Goal: Information Seeking & Learning: Learn about a topic

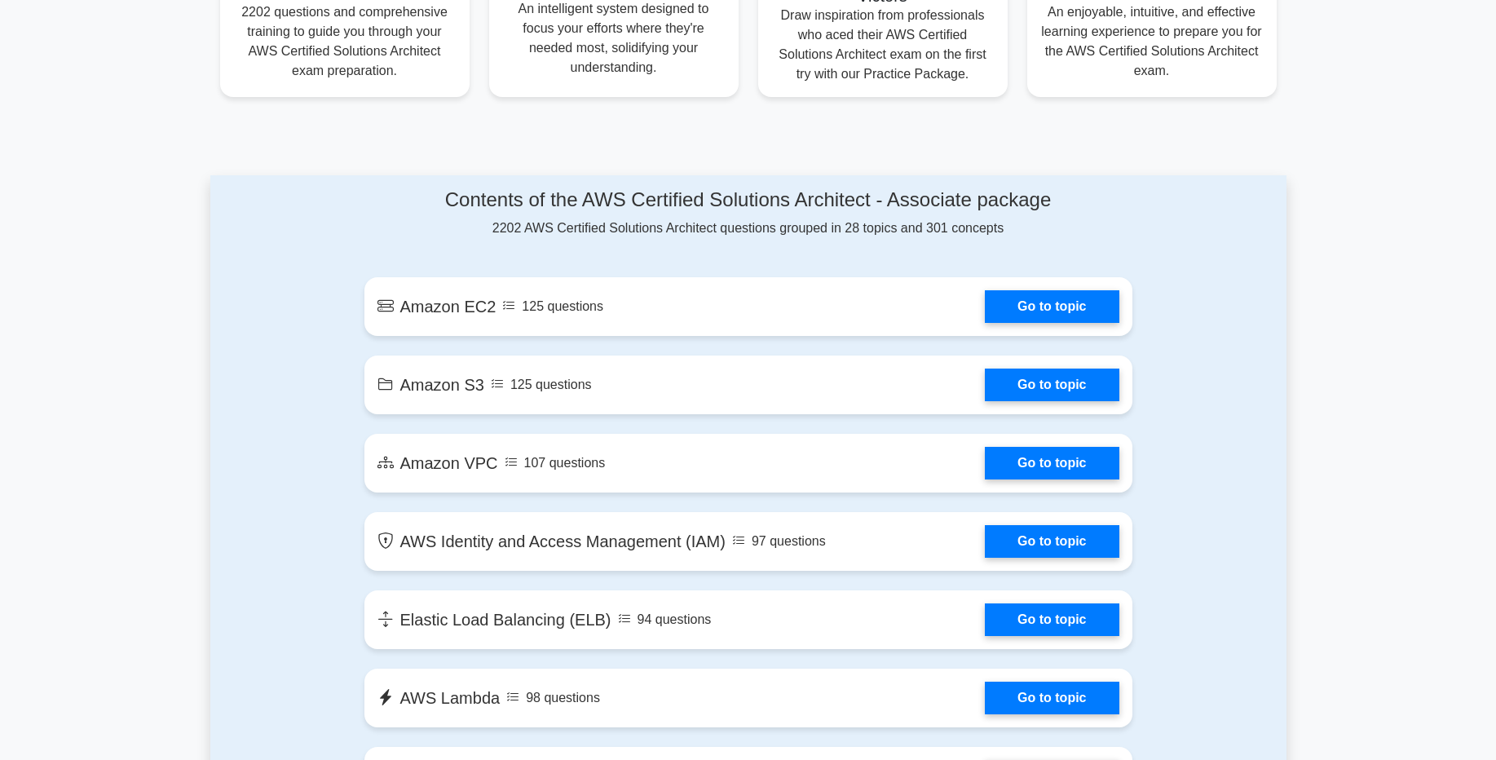
scroll to position [740, 0]
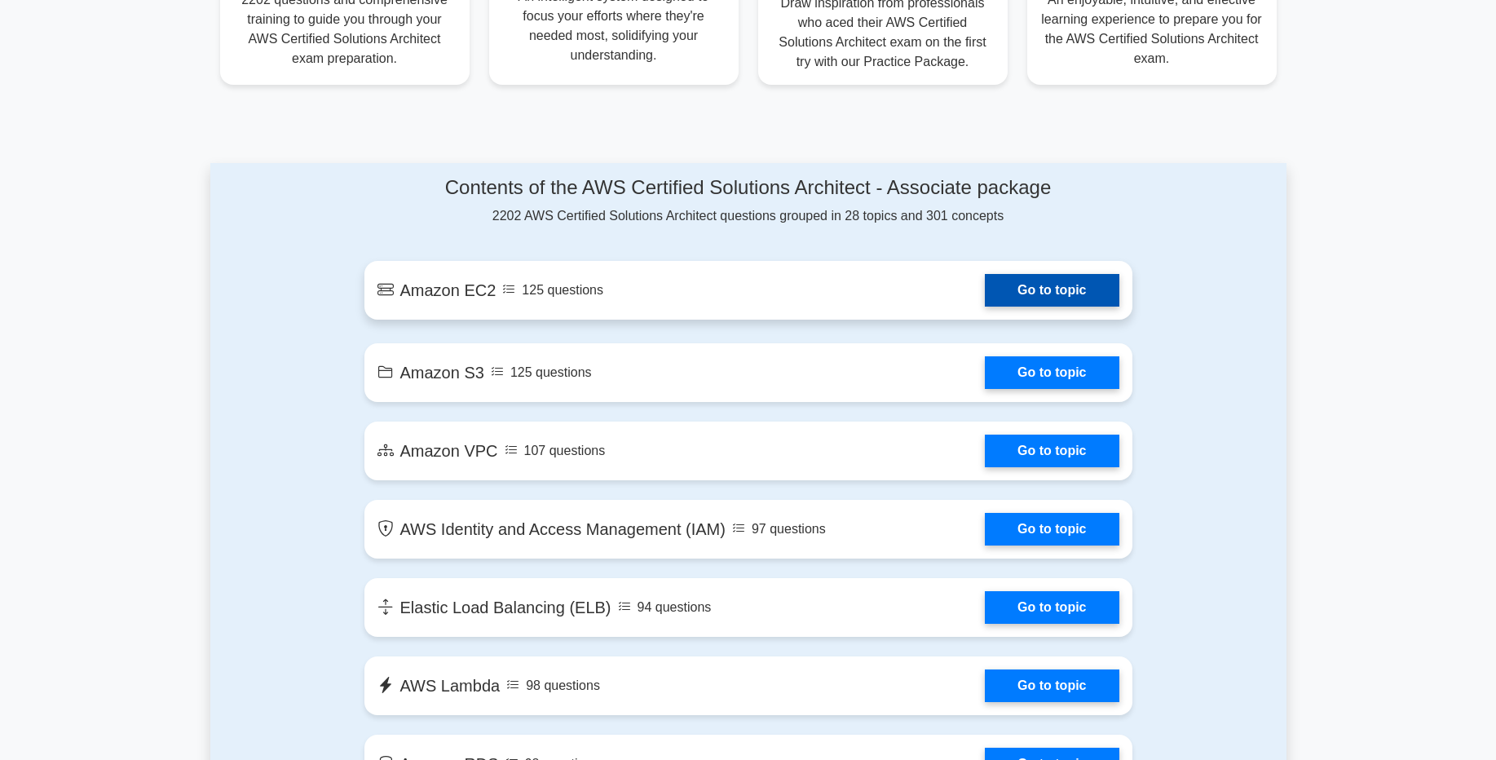
click at [1020, 294] on link "Go to topic" at bounding box center [1052, 290] width 134 height 33
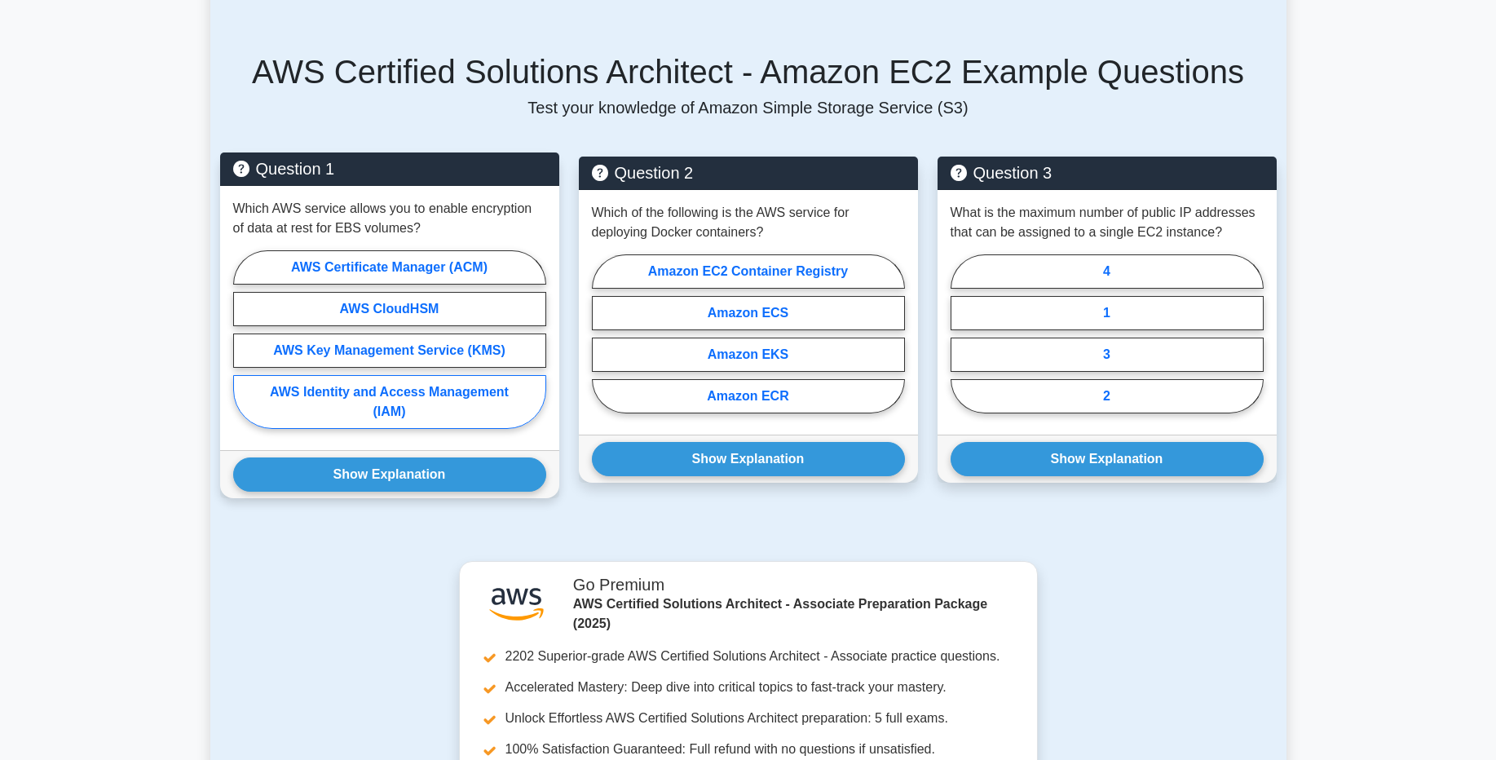
scroll to position [942, 0]
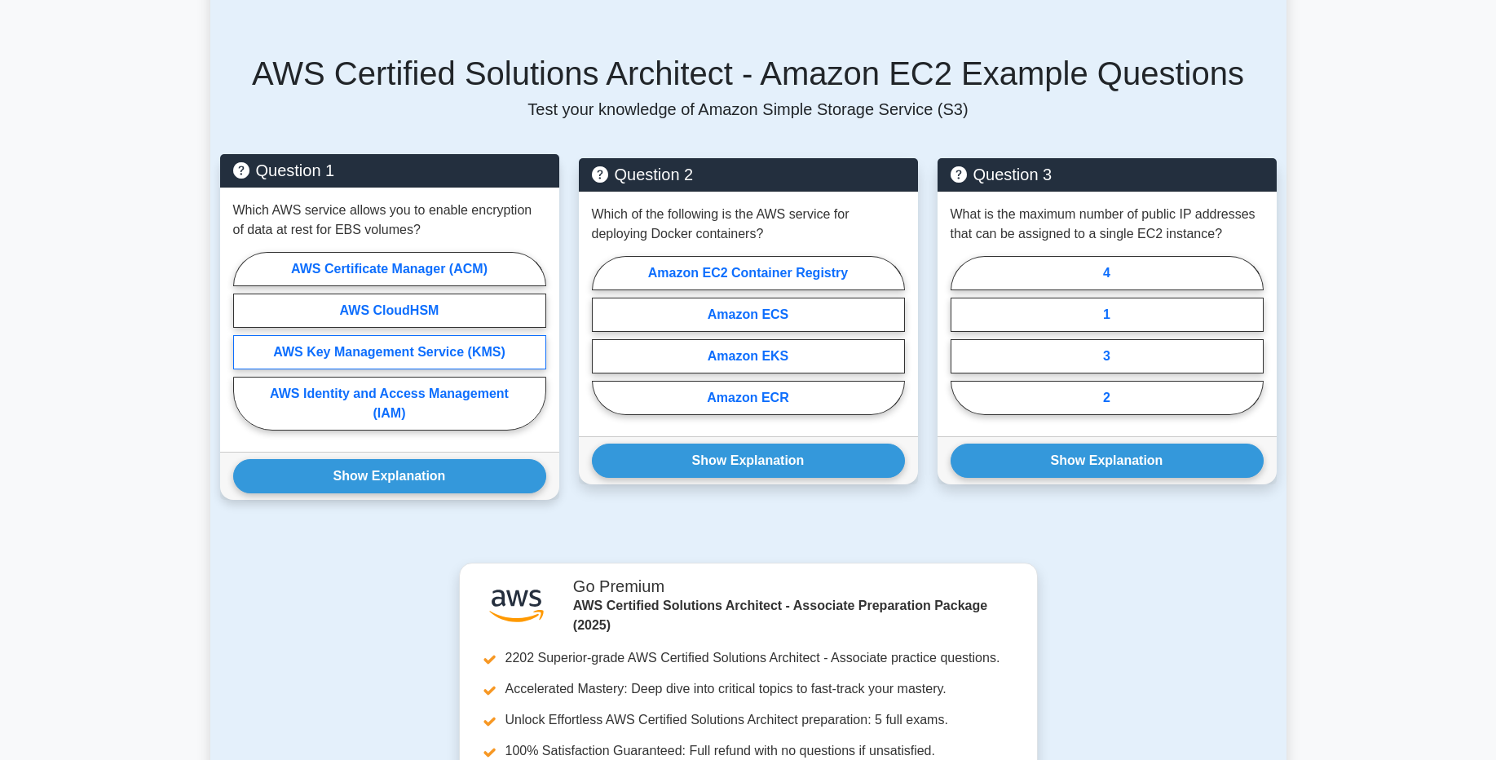
click at [364, 353] on label "AWS Key Management Service (KMS)" at bounding box center [389, 352] width 313 height 34
click at [244, 351] on input "AWS Key Management Service (KMS)" at bounding box center [238, 346] width 11 height 11
radio input "true"
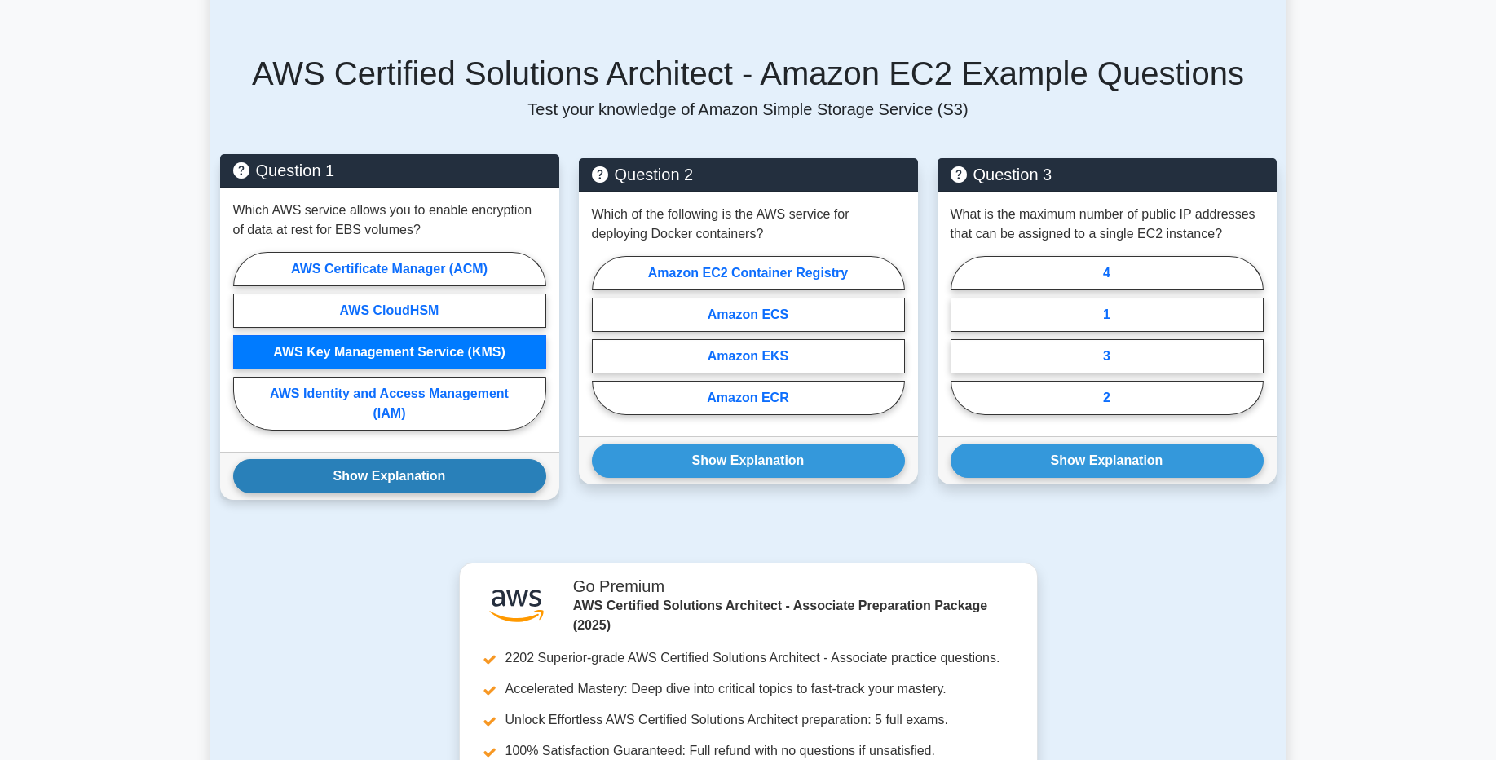
click at [359, 483] on button "Show Explanation" at bounding box center [389, 476] width 313 height 34
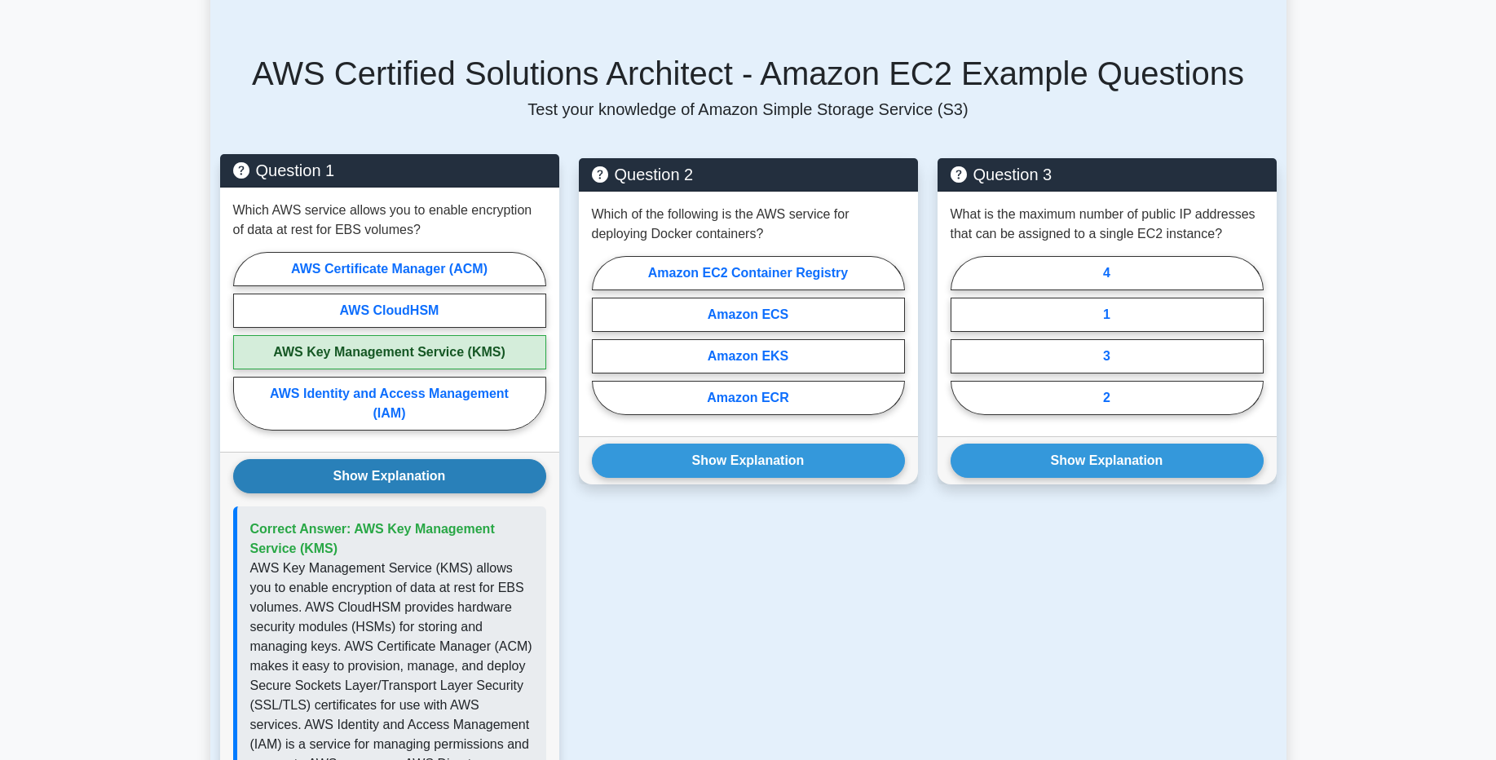
click at [375, 471] on button "Show Explanation" at bounding box center [389, 476] width 313 height 34
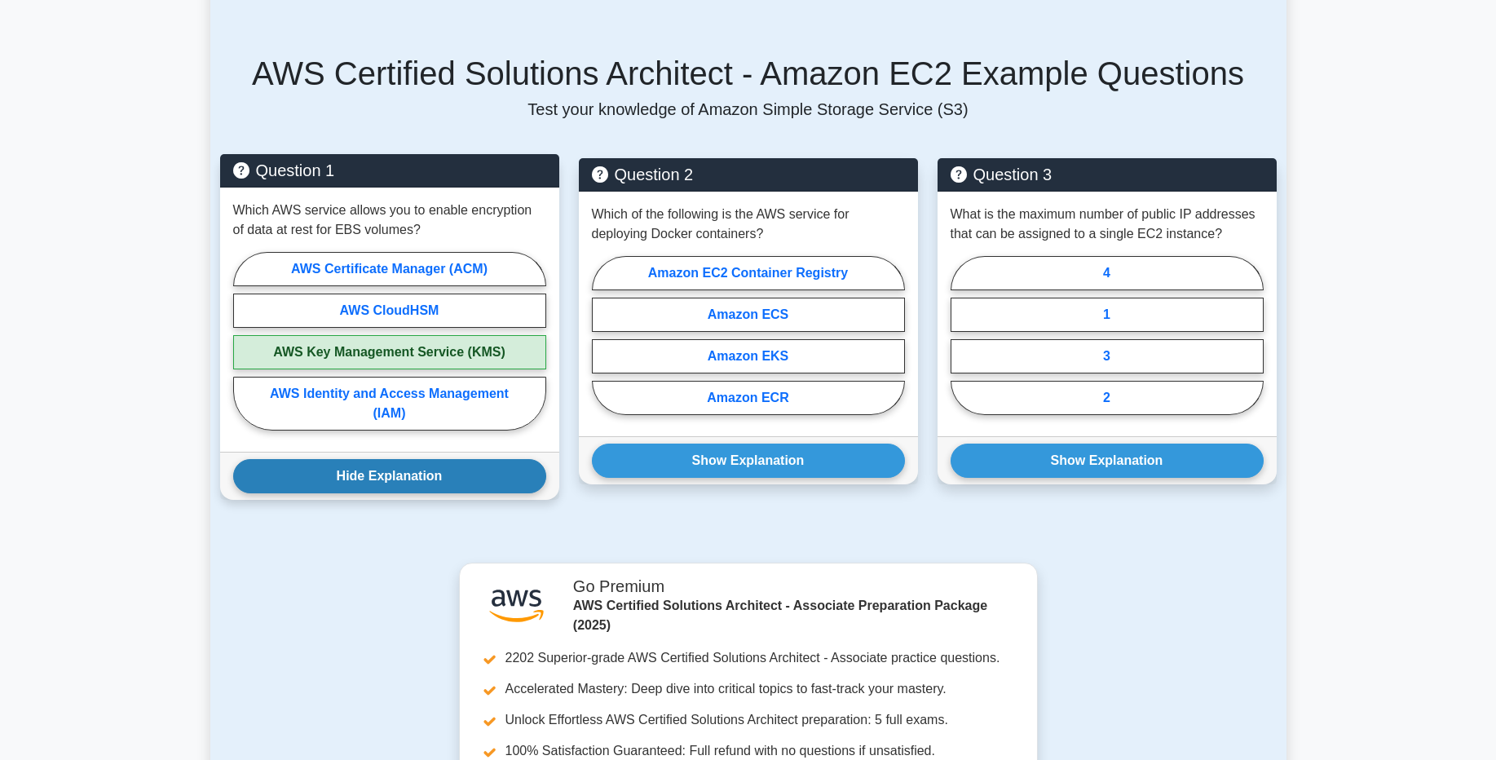
click at [375, 471] on button "Hide Explanation" at bounding box center [389, 476] width 313 height 34
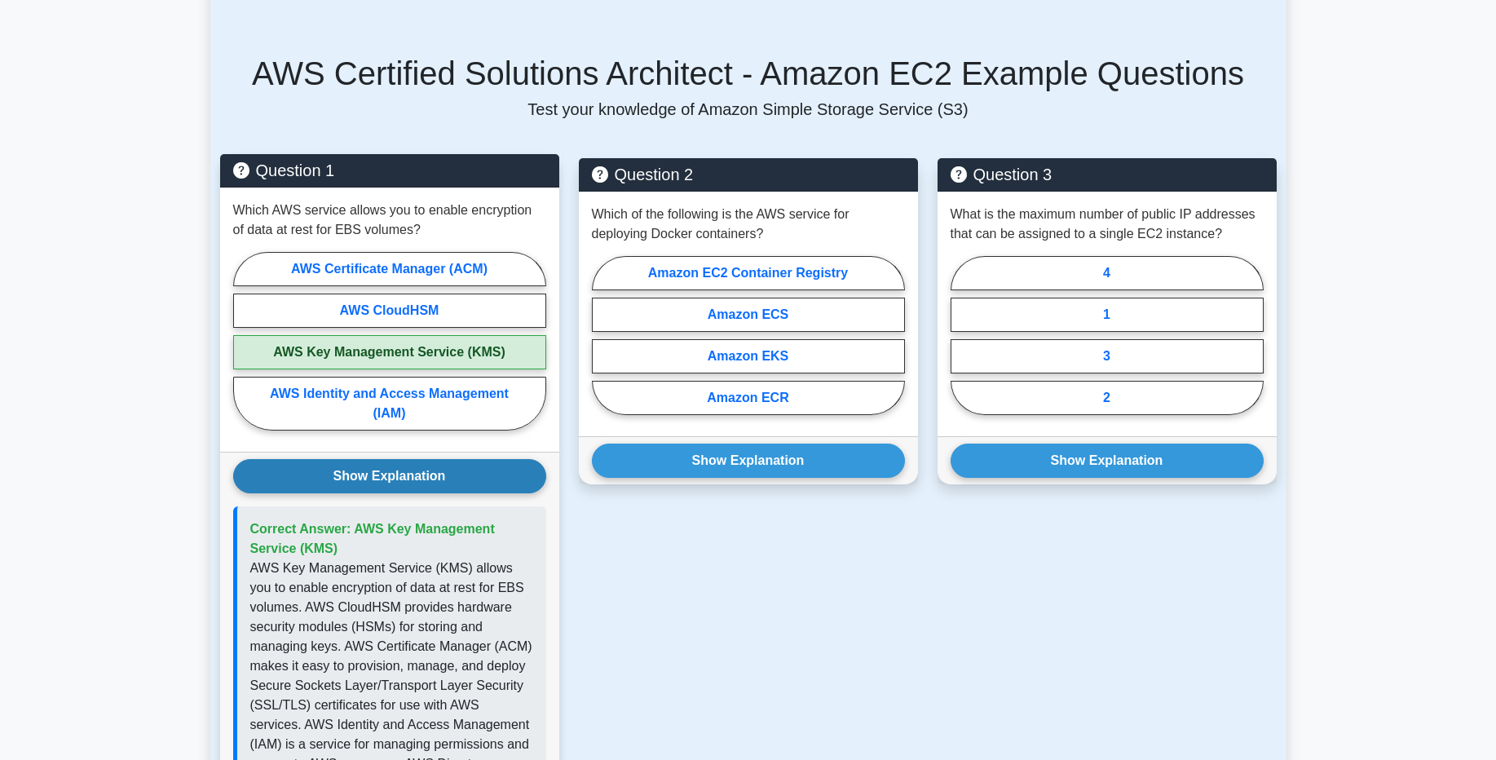
click at [375, 471] on button "Show Explanation" at bounding box center [389, 476] width 313 height 34
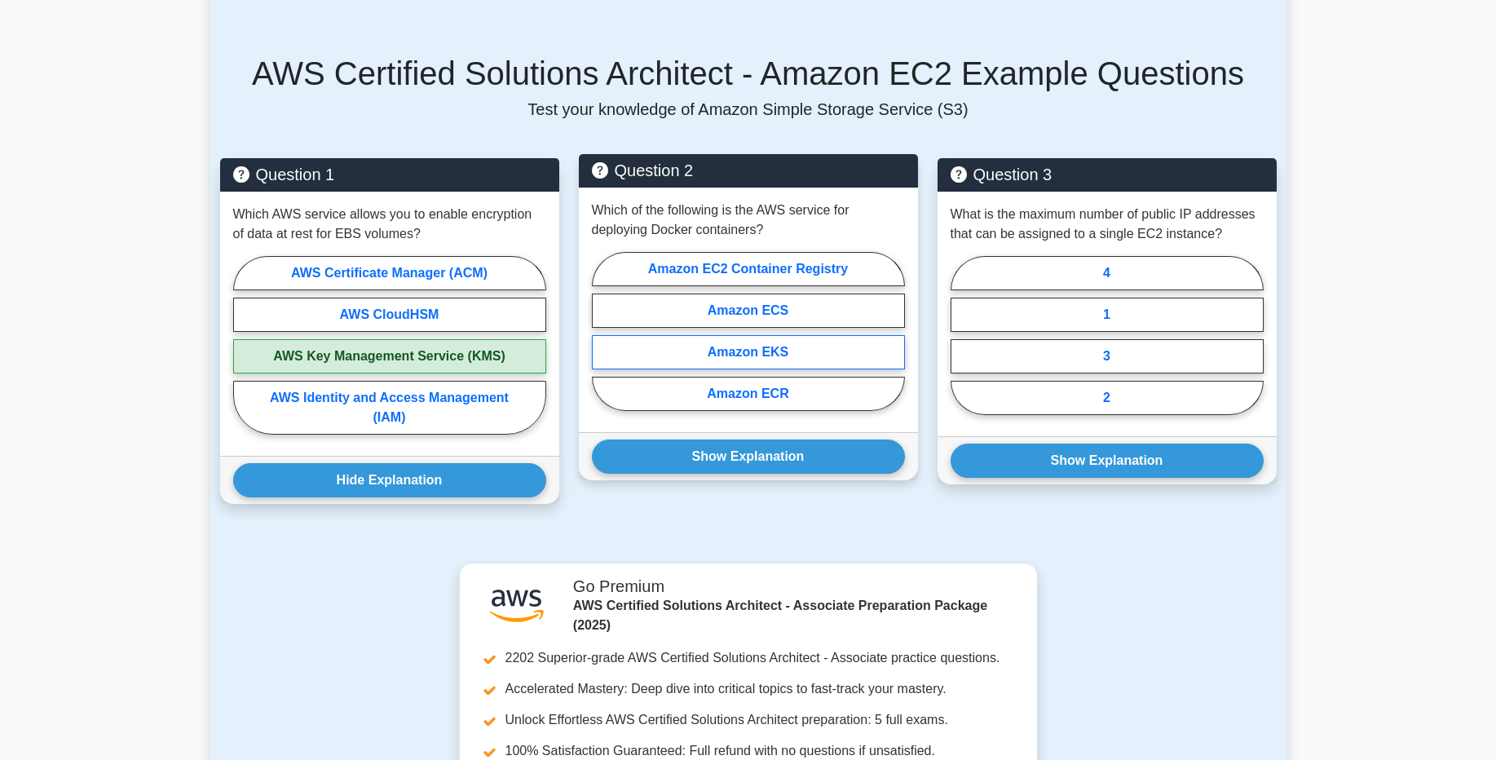
click at [724, 364] on label "Amazon EKS" at bounding box center [748, 352] width 313 height 34
click at [602, 342] on input "Amazon EKS" at bounding box center [597, 336] width 11 height 11
radio input "true"
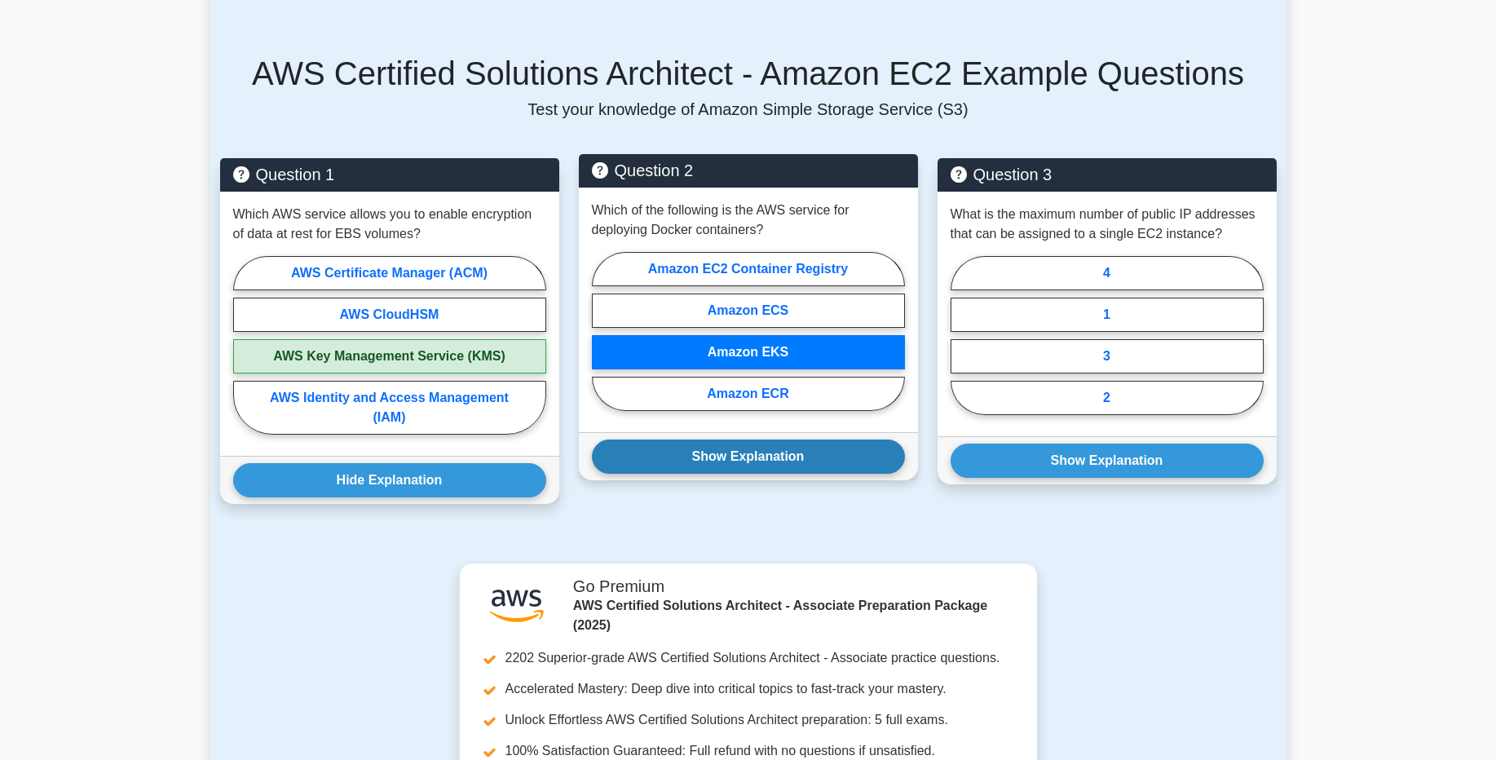
click at [730, 460] on button "Show Explanation" at bounding box center [748, 456] width 313 height 34
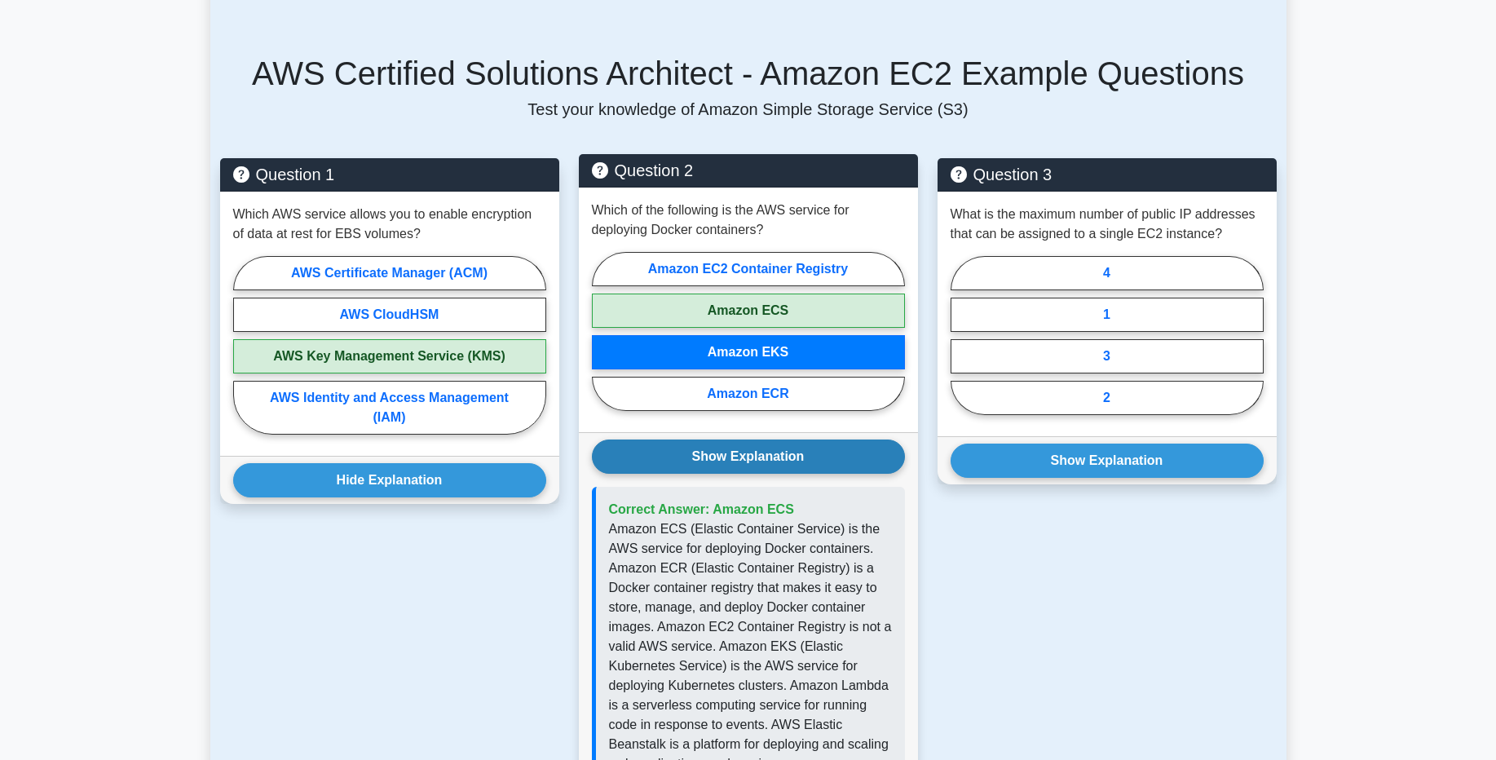
click at [730, 460] on button "Show Explanation" at bounding box center [748, 456] width 313 height 34
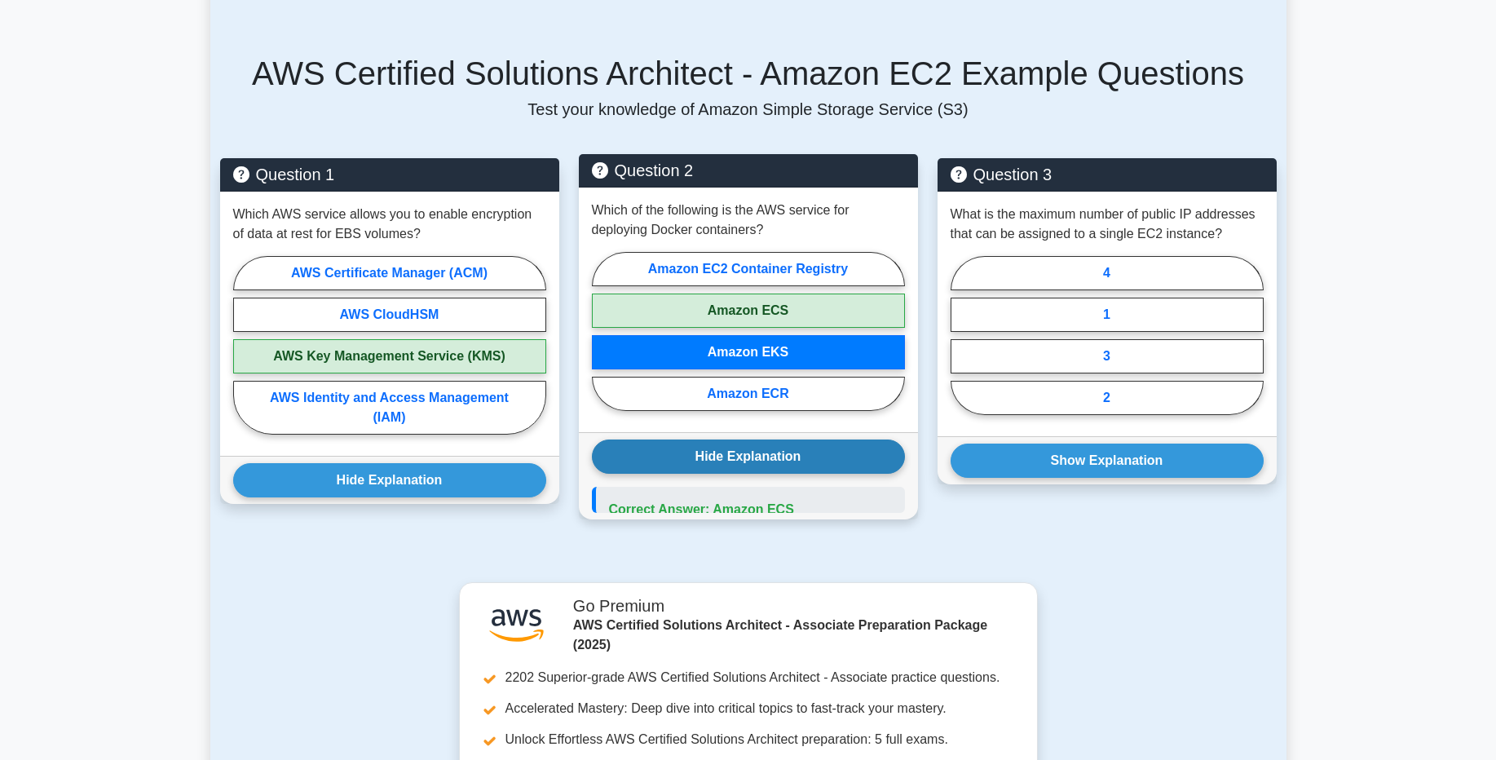
click at [730, 460] on button "Hide Explanation" at bounding box center [748, 456] width 313 height 34
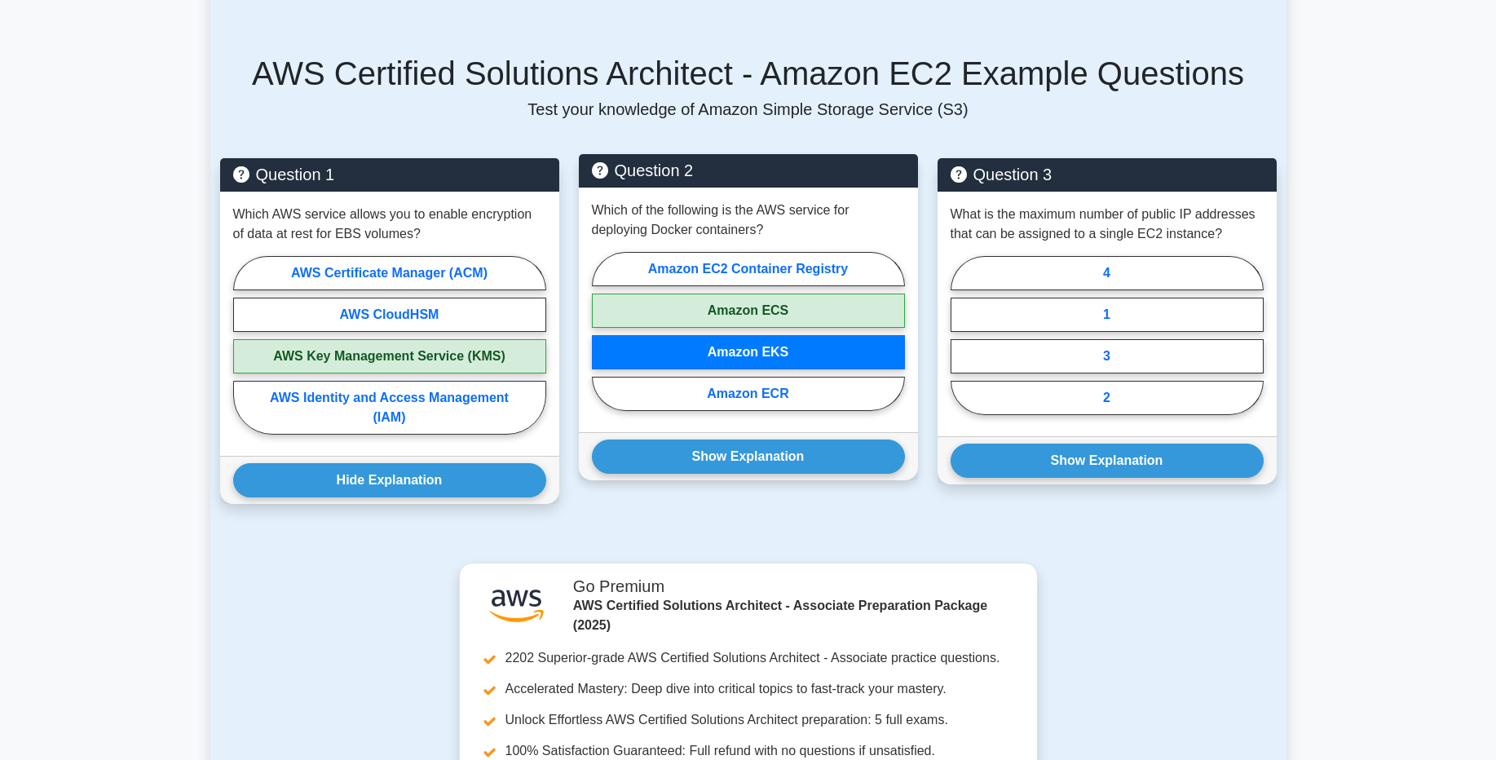
click at [787, 309] on label "Amazon ECS" at bounding box center [748, 310] width 313 height 34
click at [602, 331] on input "Amazon ECS" at bounding box center [597, 336] width 11 height 11
radio input "true"
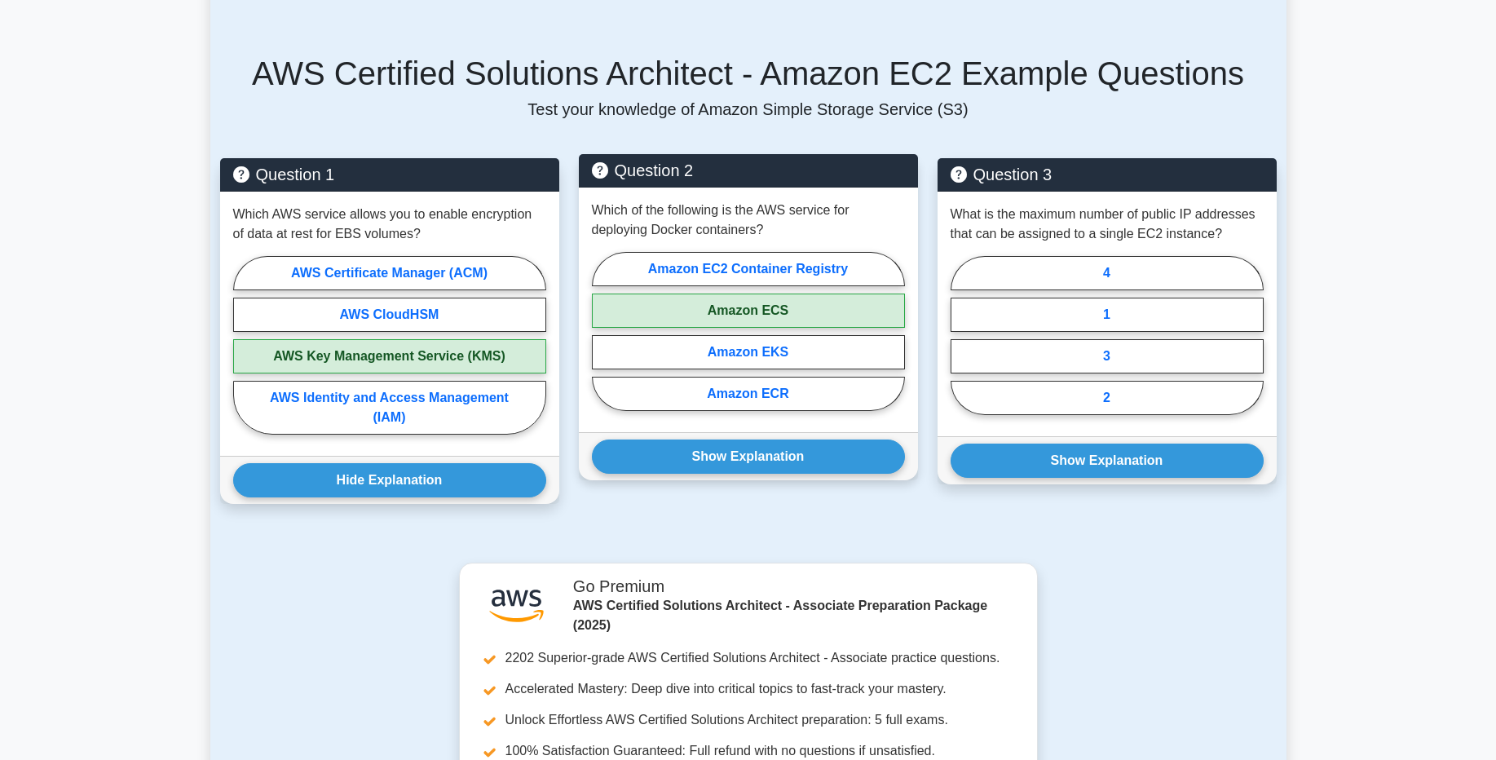
click at [787, 309] on label "Amazon ECS" at bounding box center [748, 310] width 313 height 34
click at [602, 331] on input "Amazon ECS" at bounding box center [597, 336] width 11 height 11
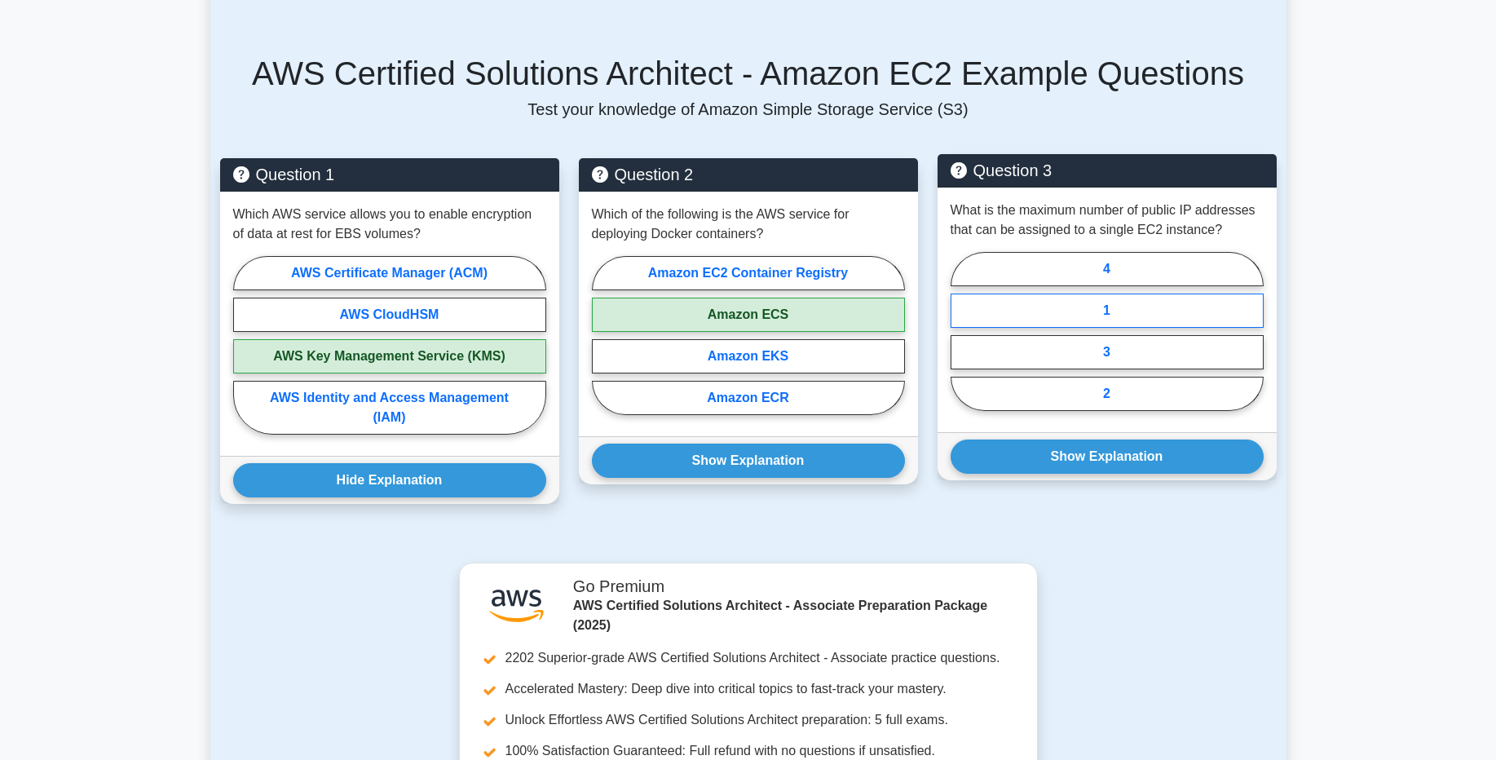
click at [1065, 313] on label "1" at bounding box center [1106, 310] width 313 height 34
click at [961, 331] on input "1" at bounding box center [955, 336] width 11 height 11
radio input "true"
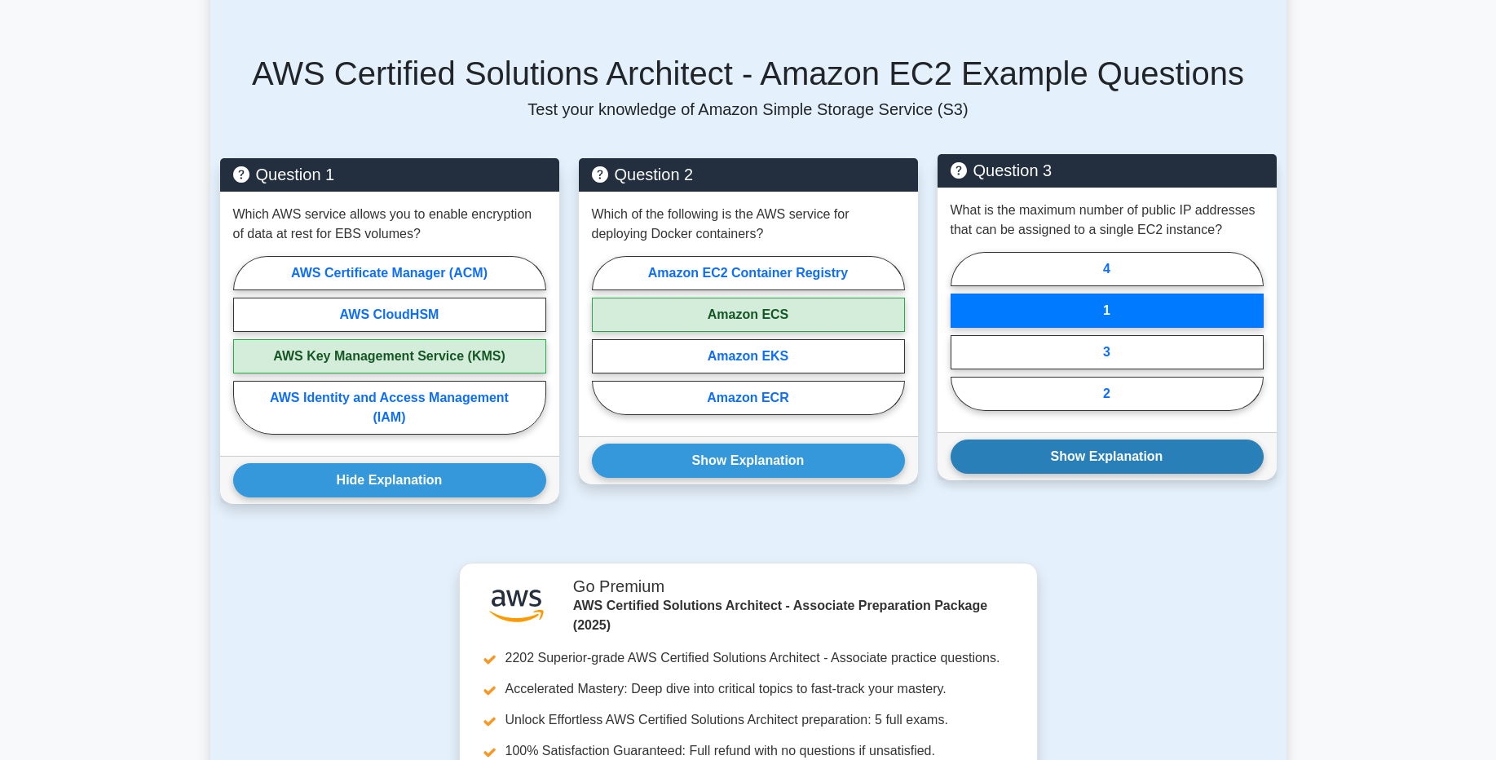
click at [1108, 451] on button "Show Explanation" at bounding box center [1106, 456] width 313 height 34
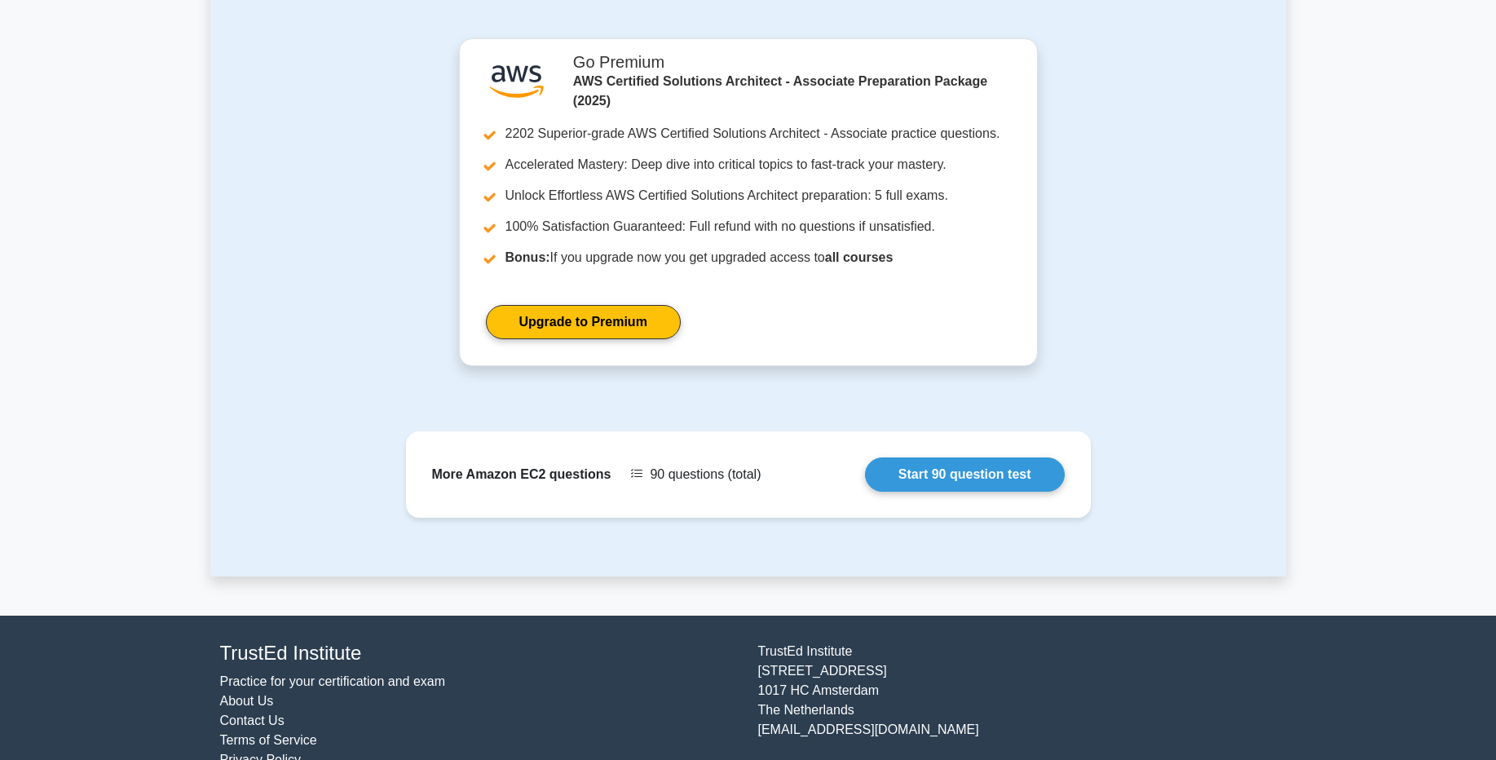
scroll to position [1564, 0]
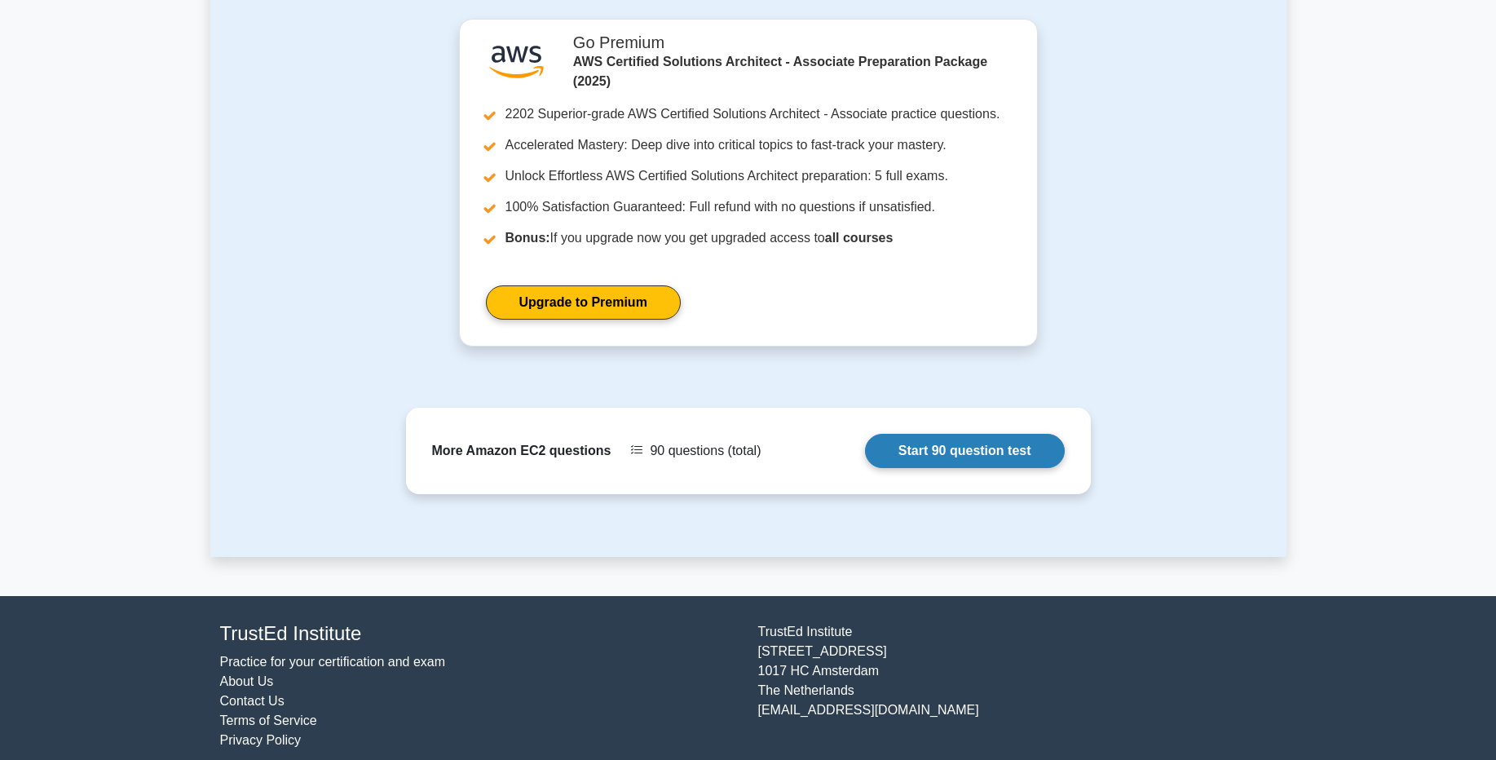
click at [962, 450] on link "Start 90 question test" at bounding box center [965, 451] width 200 height 34
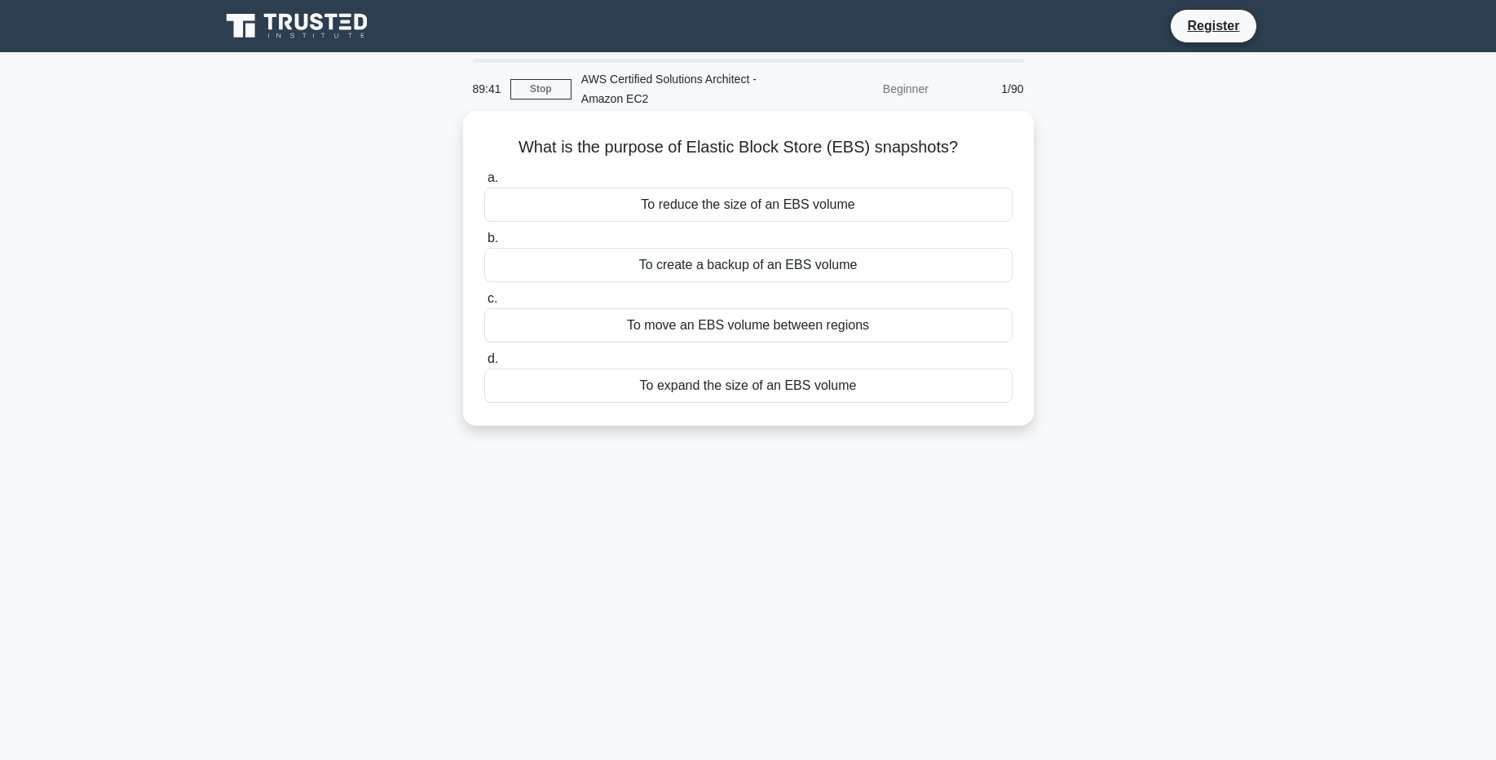
click at [741, 269] on div "To create a backup of an EBS volume" at bounding box center [748, 265] width 528 height 34
click at [484, 244] on input "b. To create a backup of an EBS volume" at bounding box center [484, 238] width 0 height 11
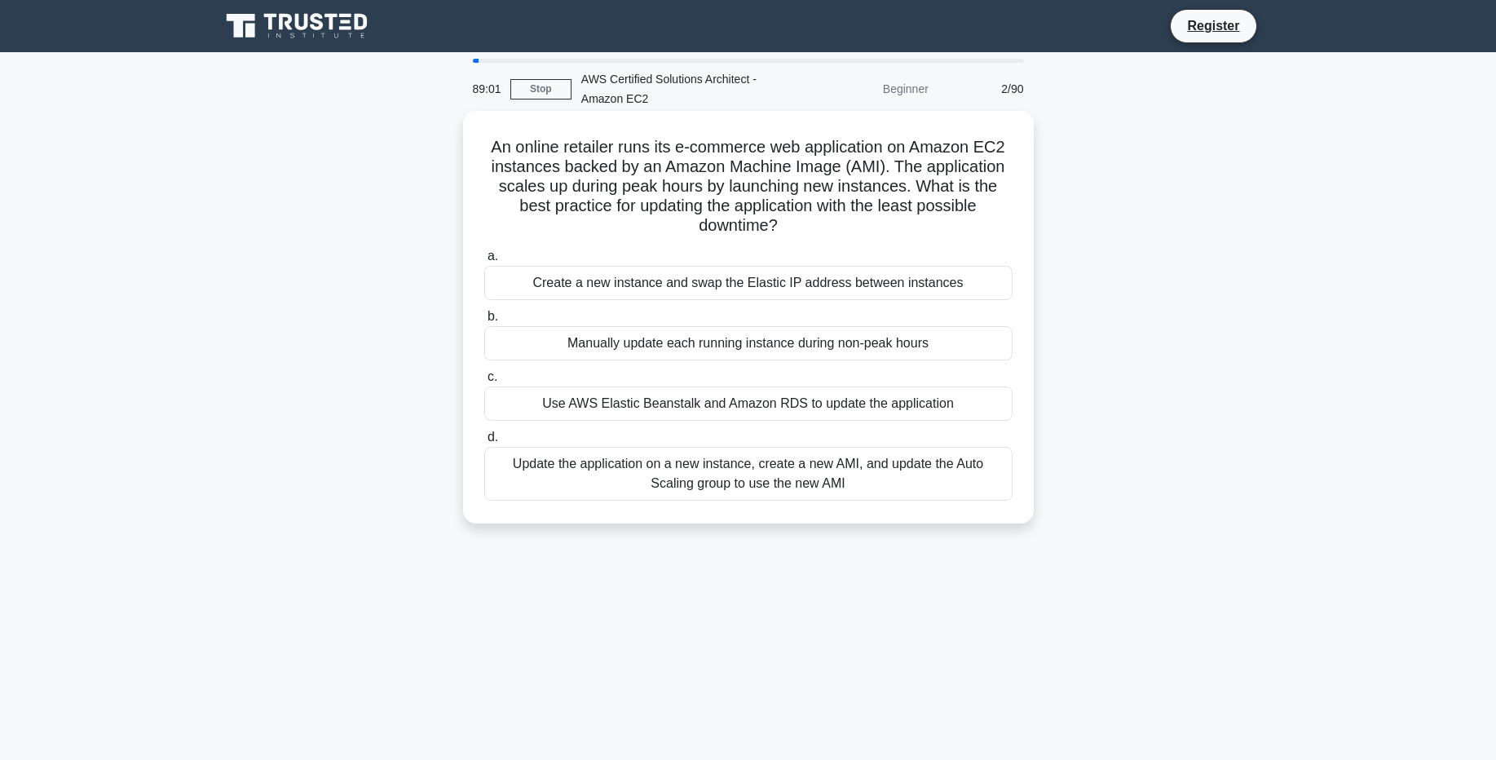
click at [736, 478] on div "Update the application on a new instance, create a new AMI, and update the Auto…" at bounding box center [748, 474] width 528 height 54
click at [484, 443] on input "d. Update the application on a new instance, create a new AMI, and update the A…" at bounding box center [484, 437] width 0 height 11
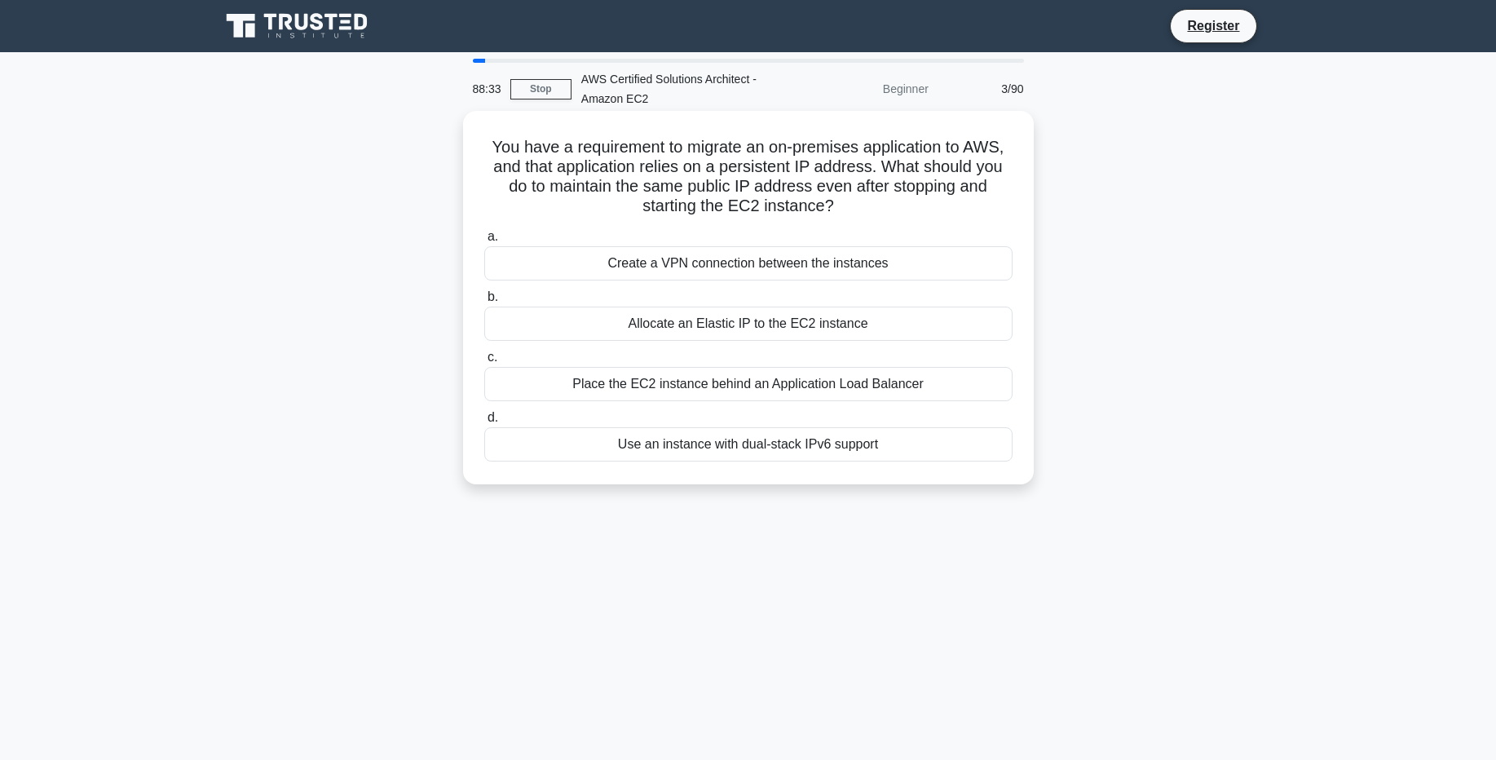
click at [787, 317] on div "Allocate an Elastic IP to the EC2 instance" at bounding box center [748, 323] width 528 height 34
click at [484, 302] on input "b. Allocate an Elastic IP to the EC2 instance" at bounding box center [484, 297] width 0 height 11
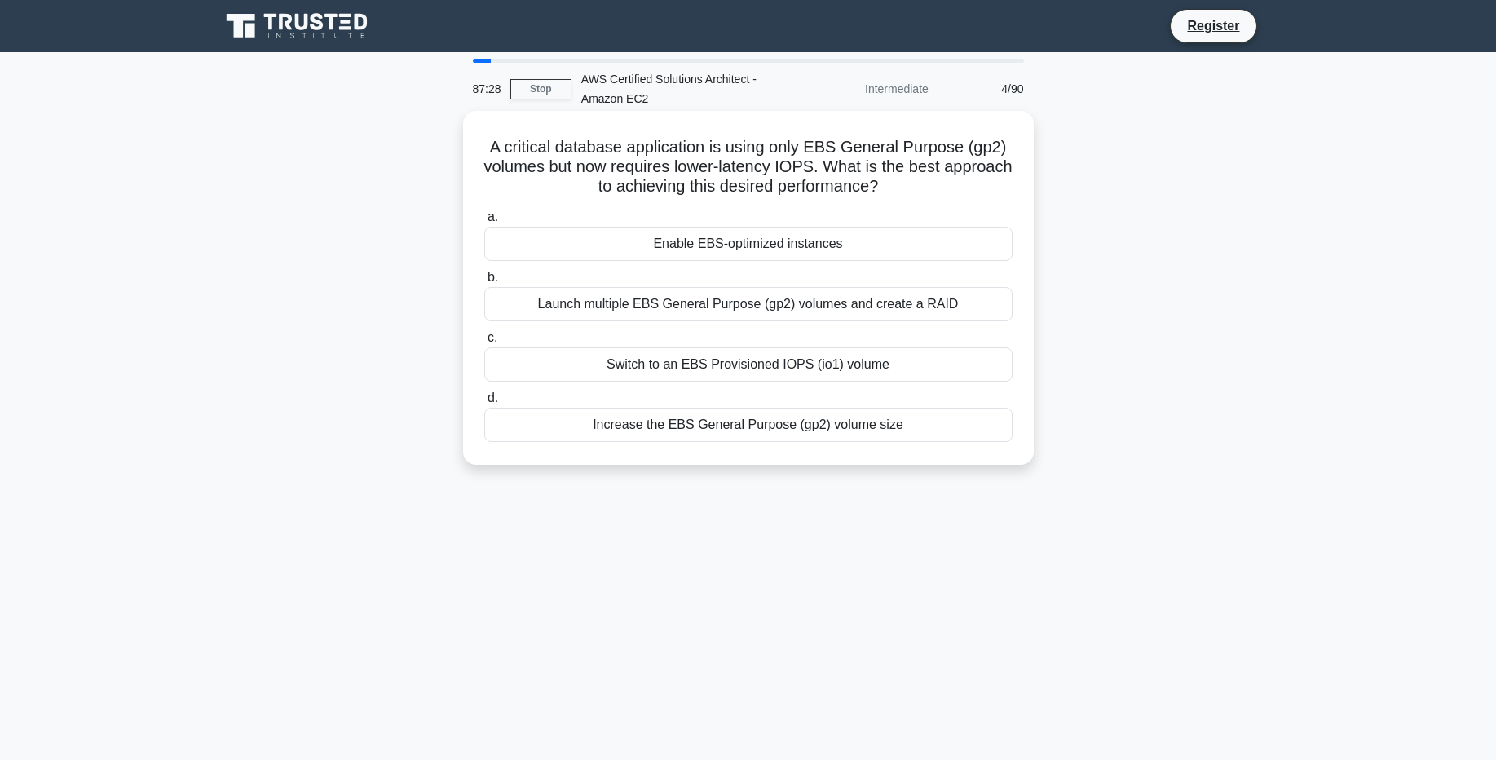
click at [708, 365] on div "Switch to an EBS Provisioned IOPS (io1) volume" at bounding box center [748, 364] width 528 height 34
click at [484, 343] on input "c. Switch to an EBS Provisioned IOPS (io1) volume" at bounding box center [484, 338] width 0 height 11
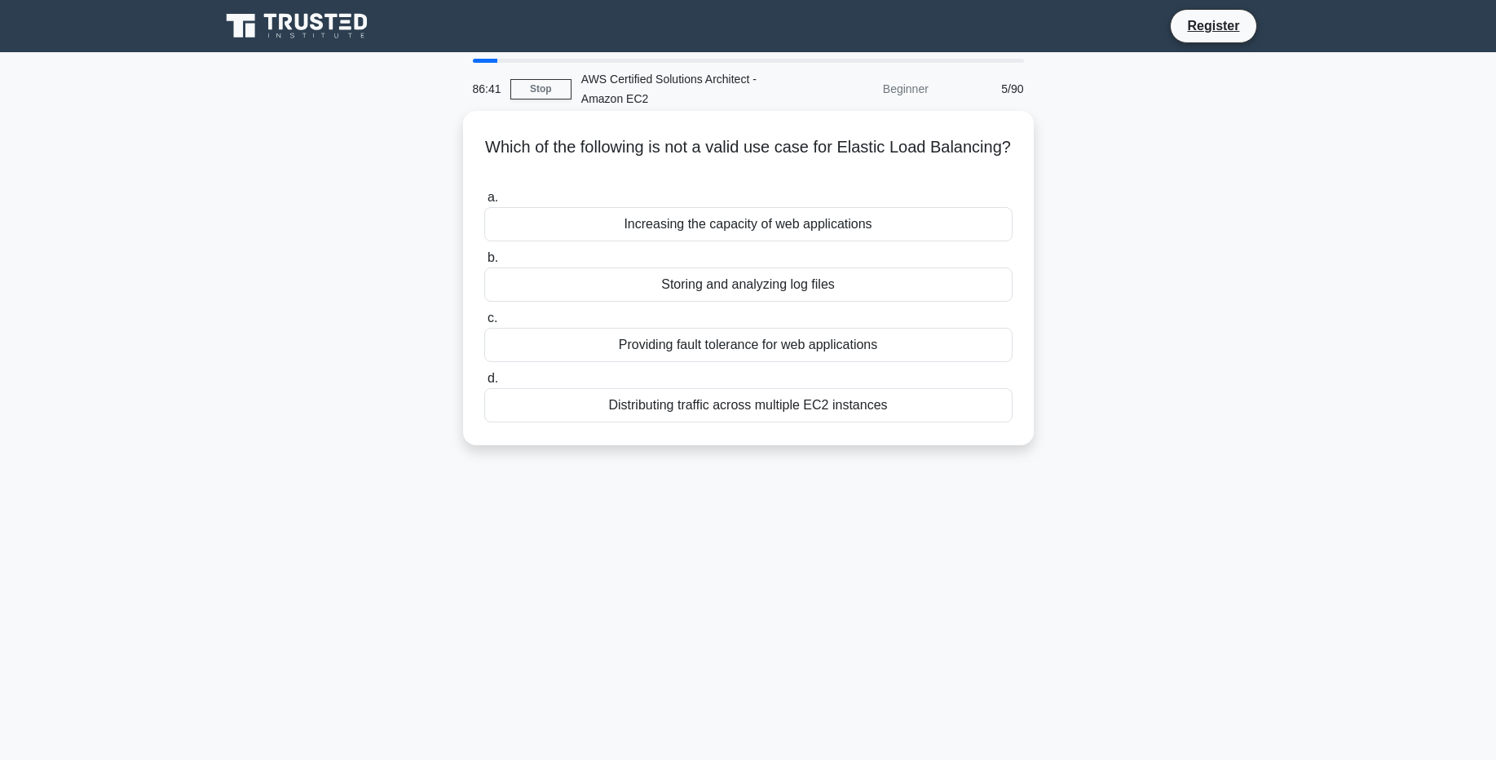
click at [770, 289] on div "Storing and analyzing log files" at bounding box center [748, 284] width 528 height 34
click at [484, 263] on input "b. Storing and analyzing log files" at bounding box center [484, 258] width 0 height 11
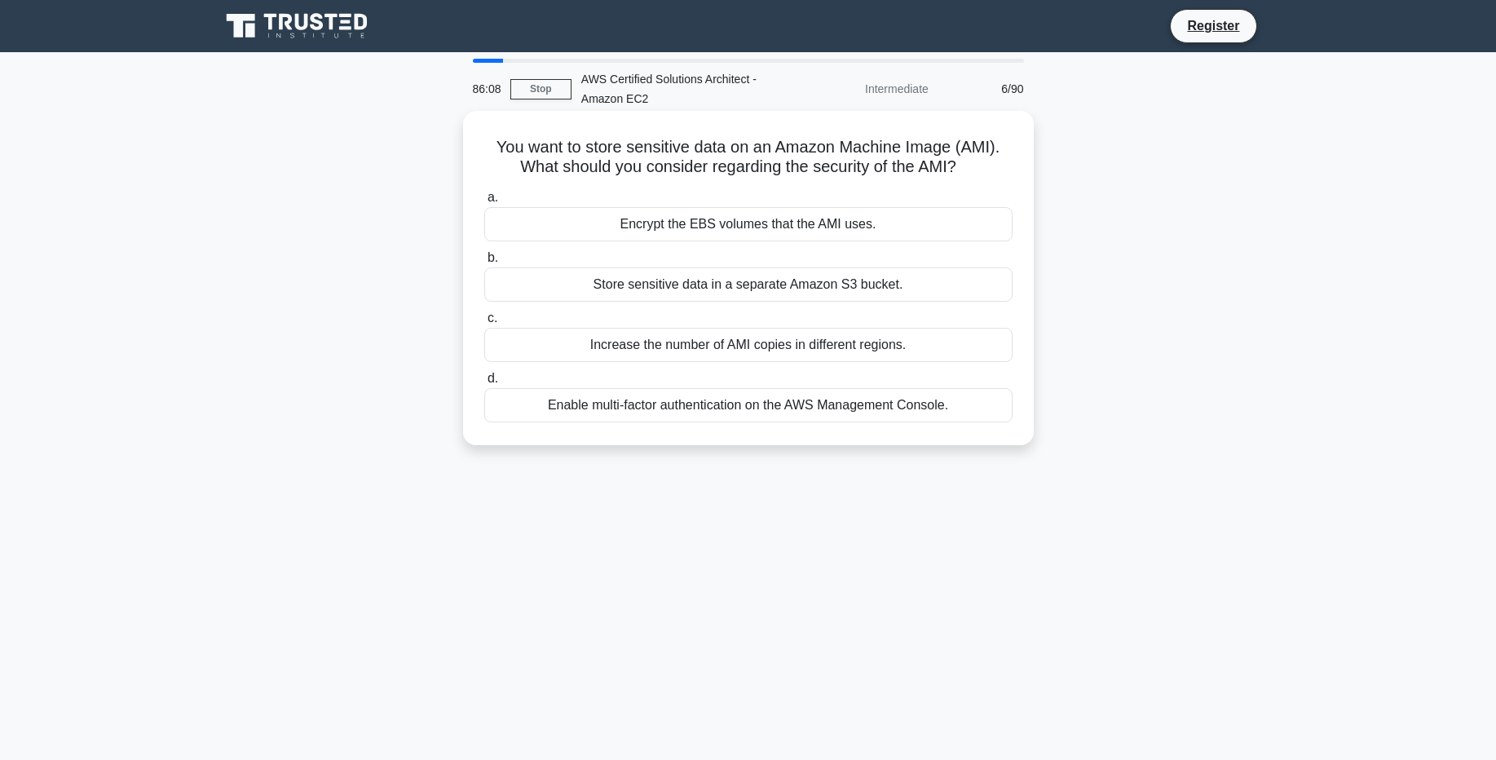
click at [704, 228] on div "Encrypt the EBS volumes that the AMI uses." at bounding box center [748, 224] width 528 height 34
click at [484, 203] on input "a. Encrypt the EBS volumes that the AMI uses." at bounding box center [484, 197] width 0 height 11
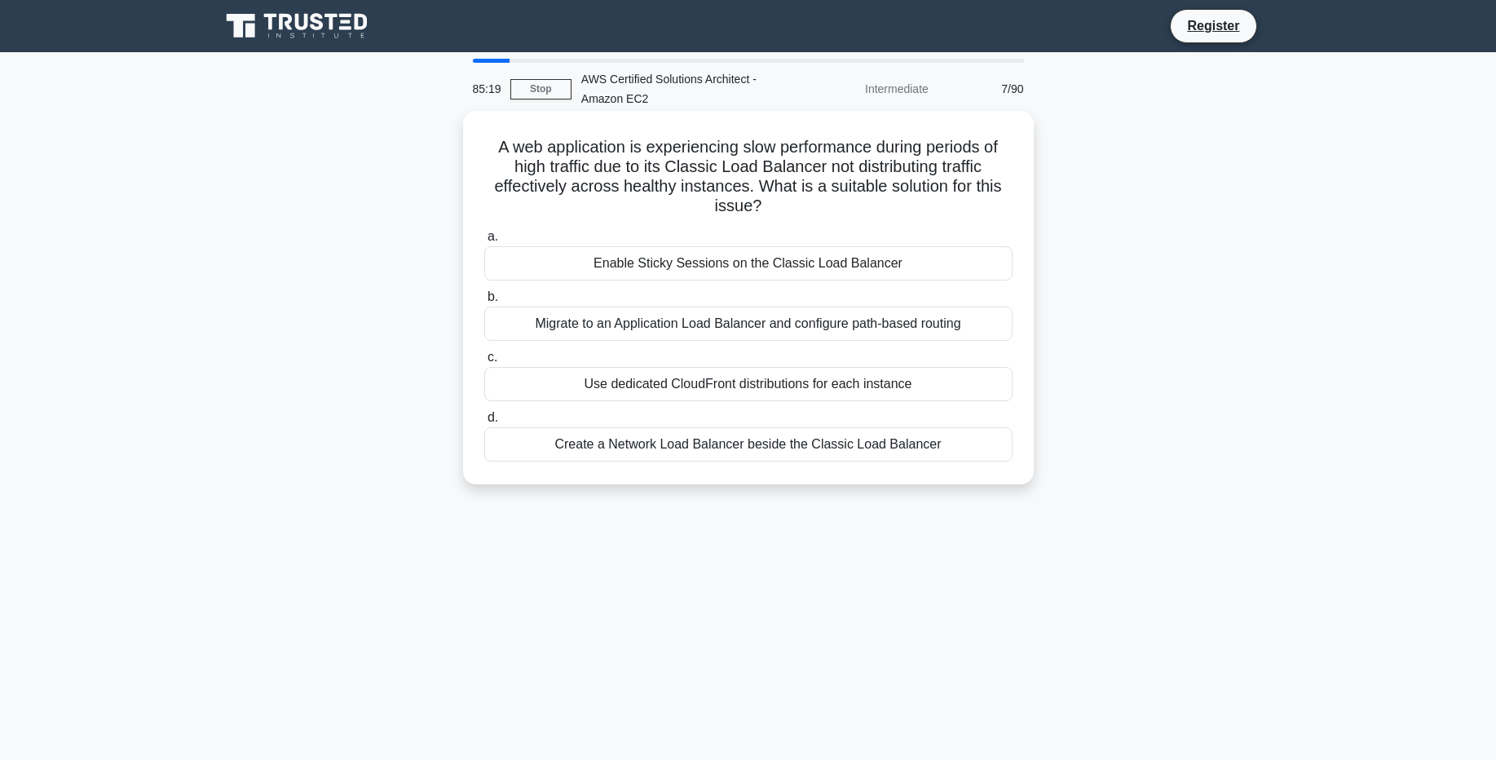
click at [725, 465] on div "A web application is experiencing slow performance during periods of high traff…" at bounding box center [749, 297] width 558 height 360
click at [660, 323] on div "Migrate to an Application Load Balancer and configure path-based routing" at bounding box center [748, 323] width 528 height 34
click at [484, 302] on input "b. Migrate to an Application Load Balancer and configure path-based routing" at bounding box center [484, 297] width 0 height 11
